Goal: Transaction & Acquisition: Purchase product/service

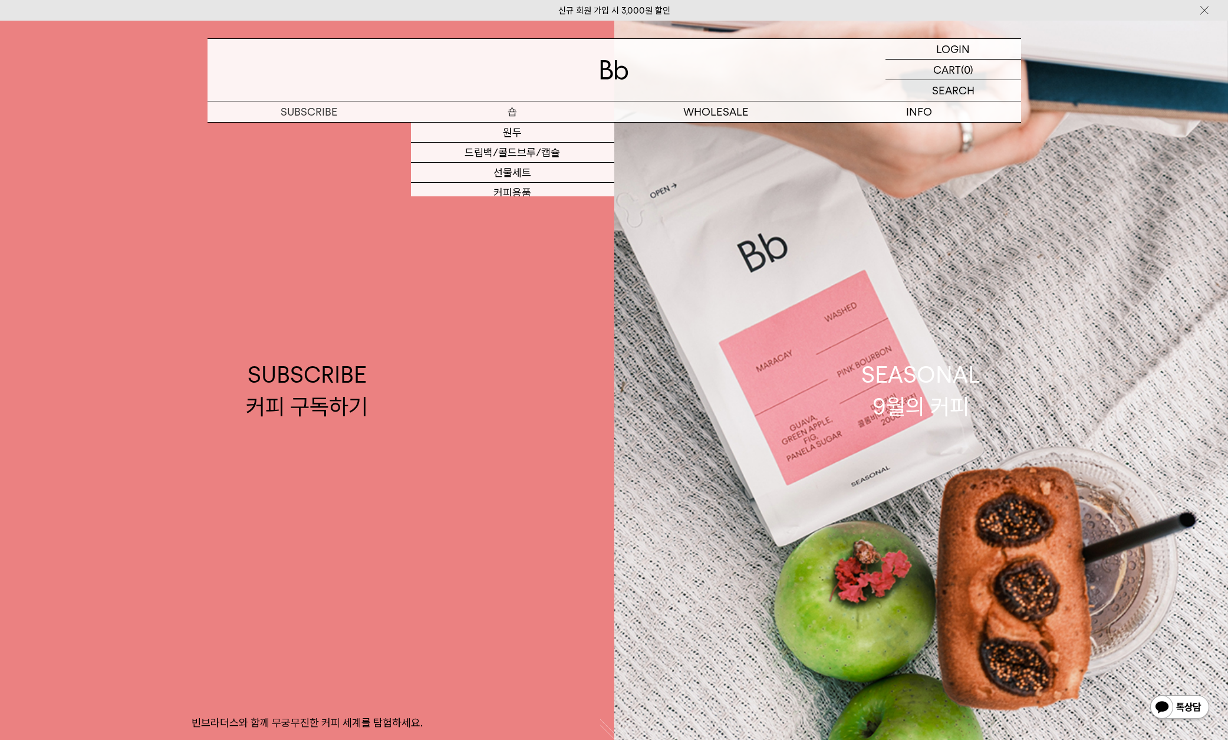
click at [511, 115] on p "숍" at bounding box center [512, 111] width 203 height 21
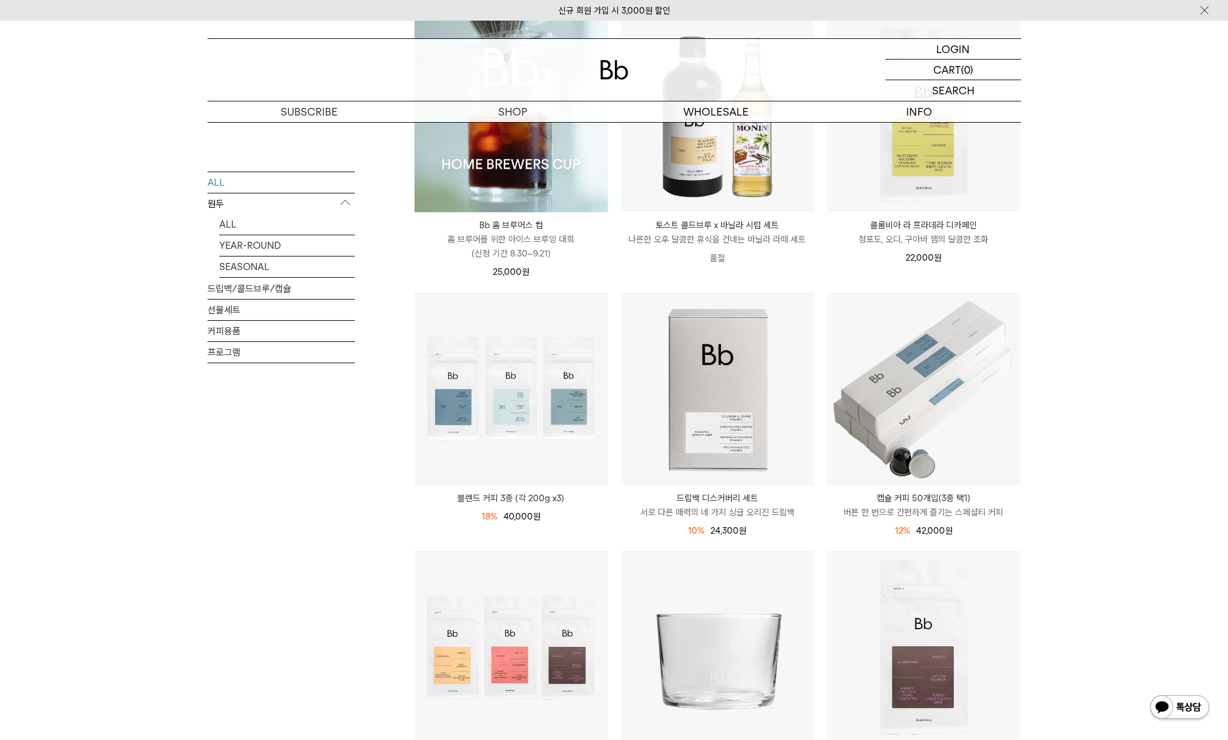
scroll to position [222, 0]
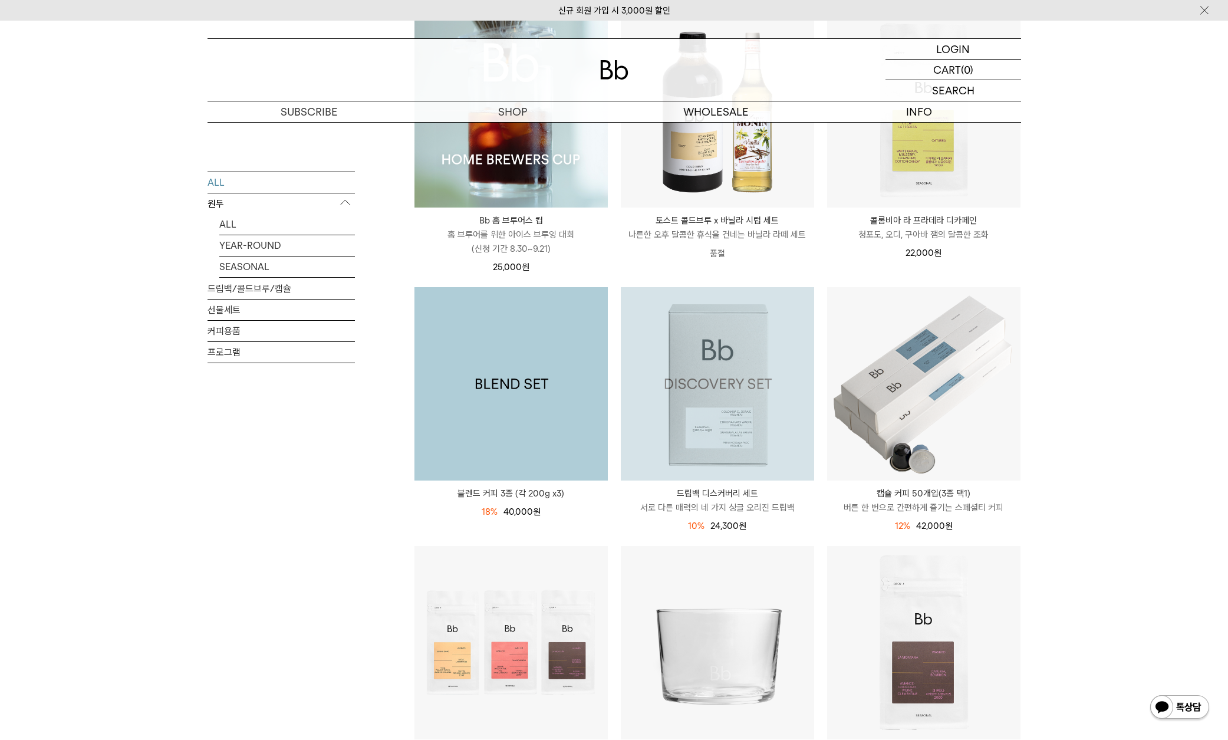
click at [785, 352] on img at bounding box center [717, 383] width 193 height 193
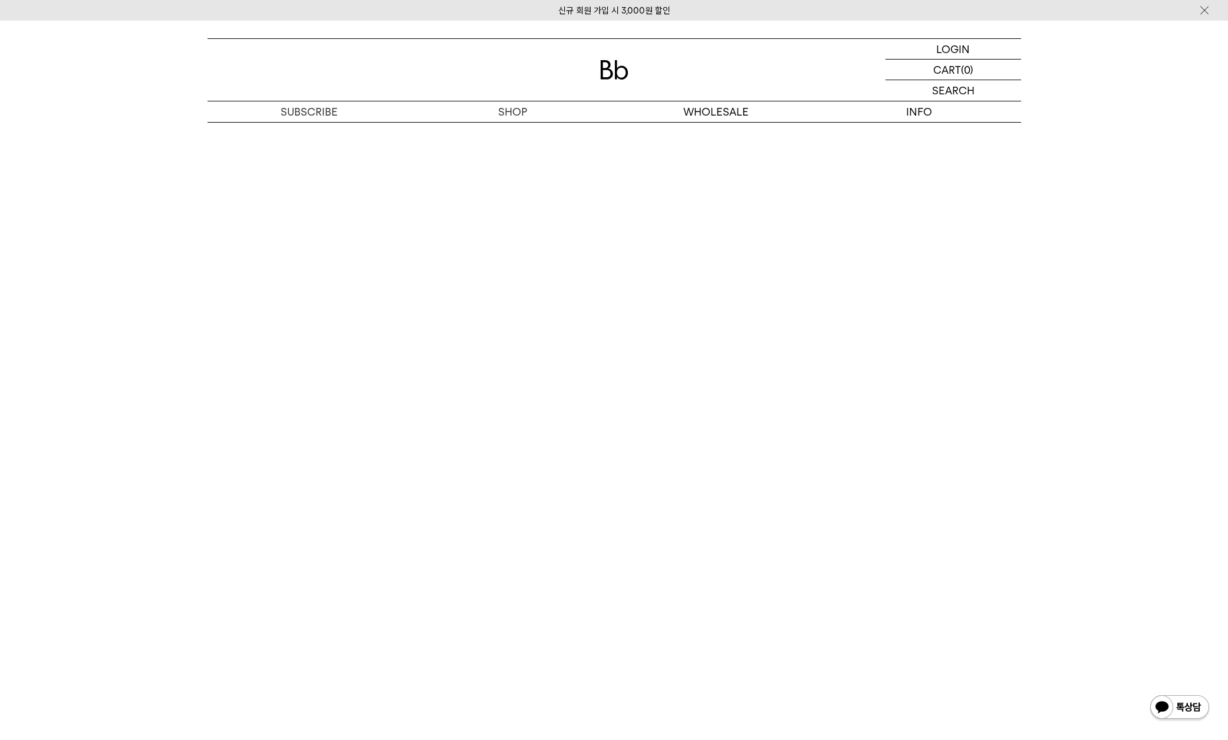
scroll to position [2963, 0]
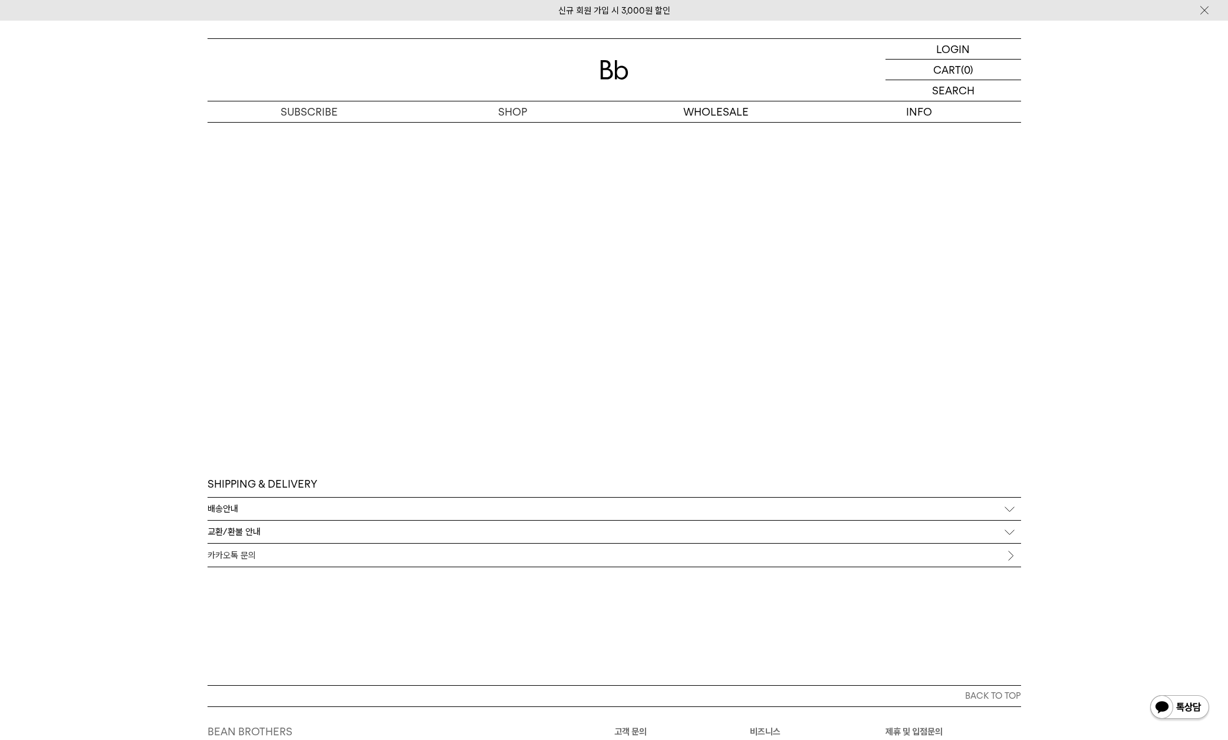
click at [618, 79] on img at bounding box center [614, 69] width 28 height 19
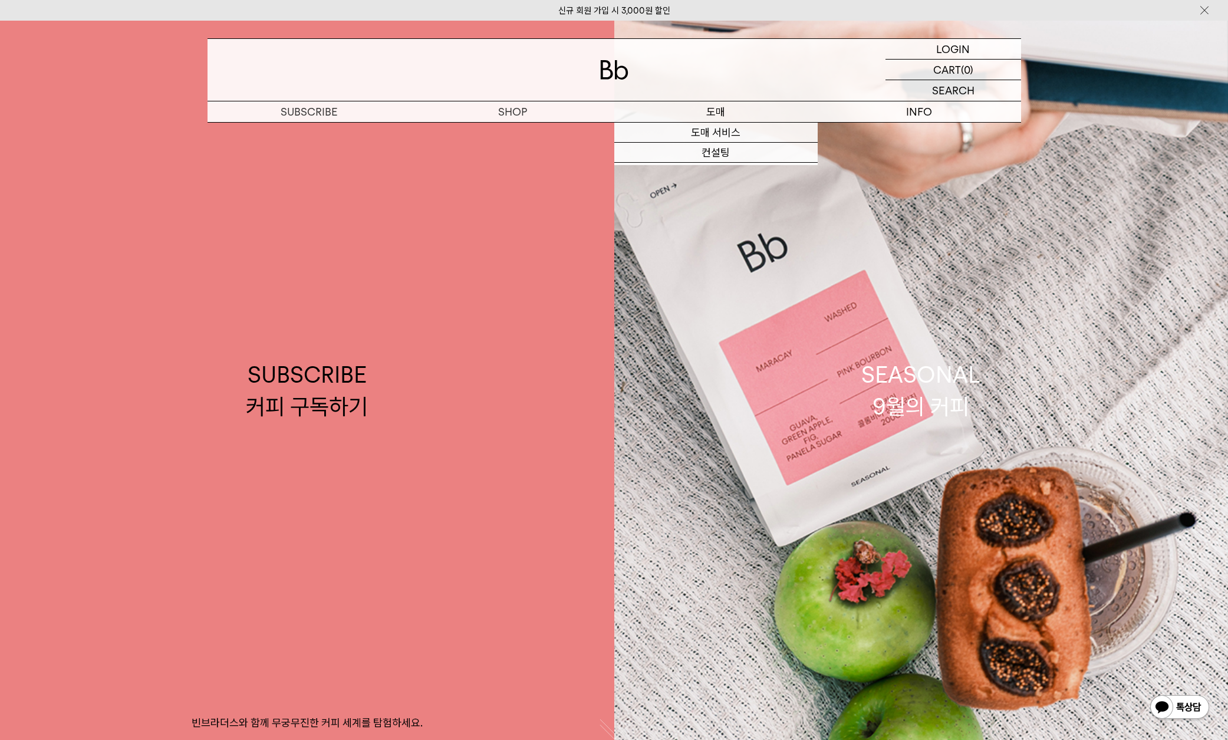
click at [705, 110] on p "도매" at bounding box center [715, 111] width 203 height 21
click at [710, 131] on link "도매 서비스" at bounding box center [715, 133] width 203 height 20
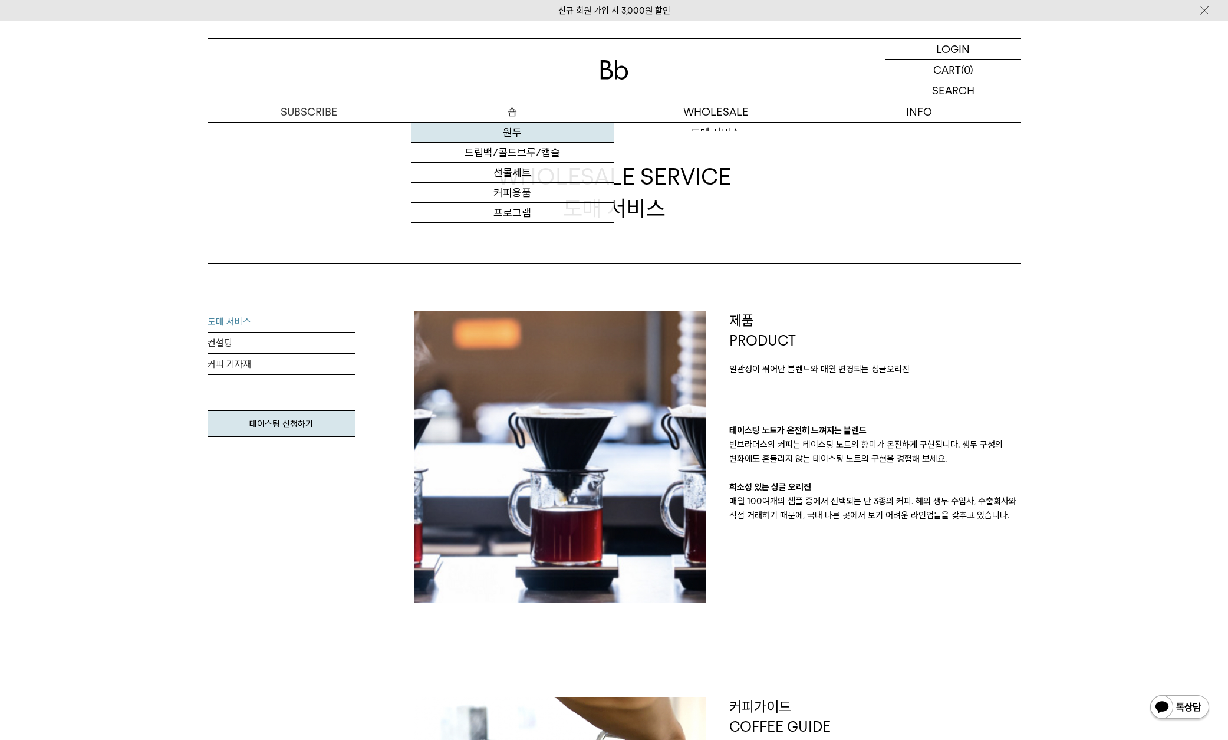
click at [513, 128] on link "원두" at bounding box center [512, 133] width 203 height 20
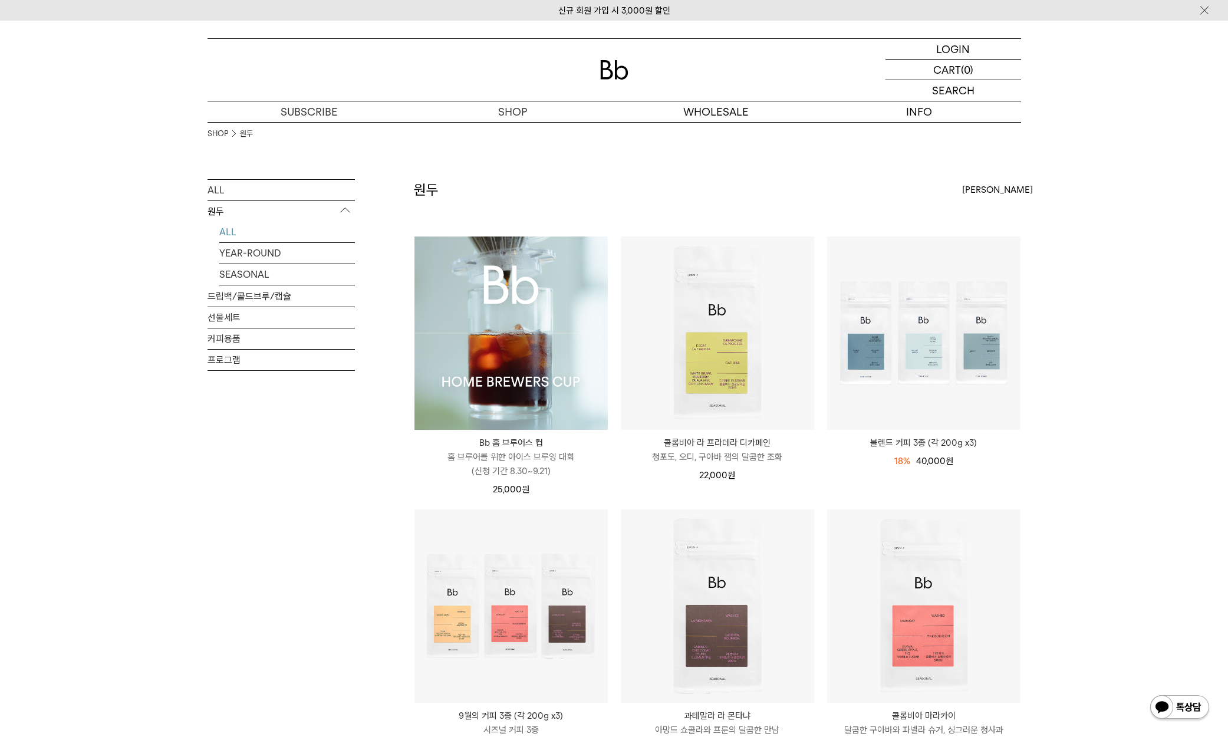
click at [0, 0] on img at bounding box center [0, 0] width 0 height 0
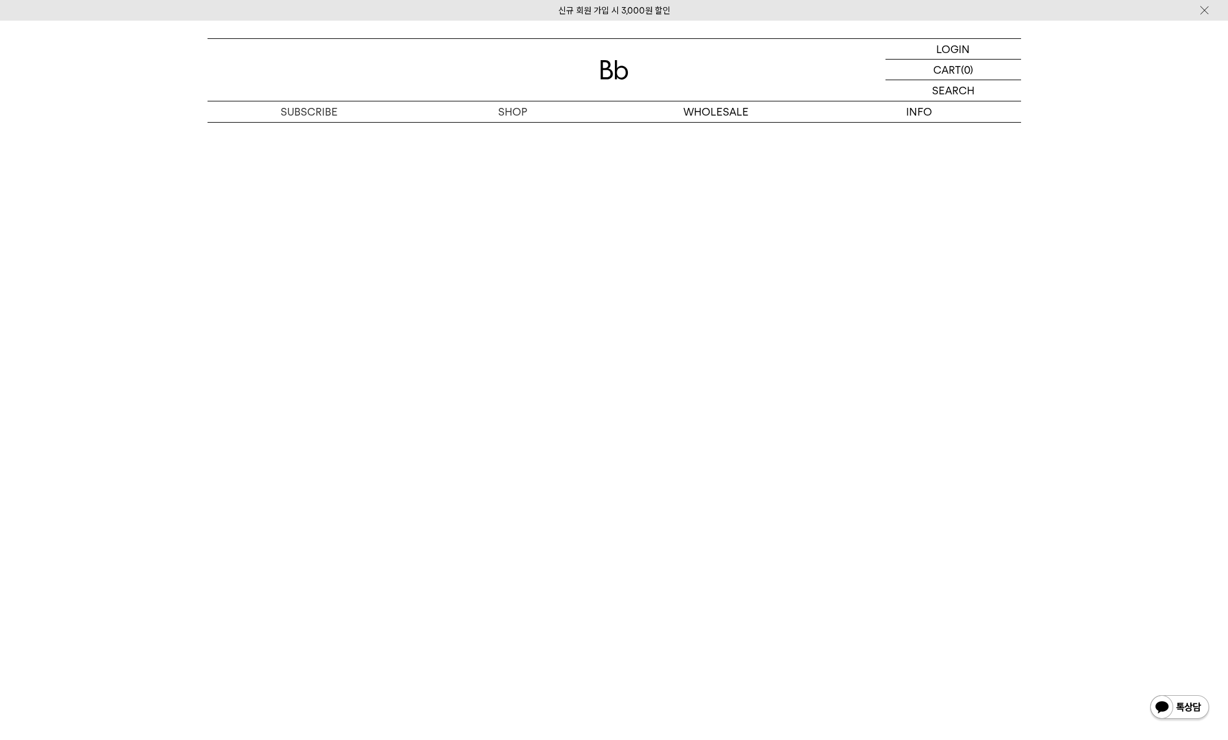
scroll to position [6313, 0]
